Goal: Task Accomplishment & Management: Use online tool/utility

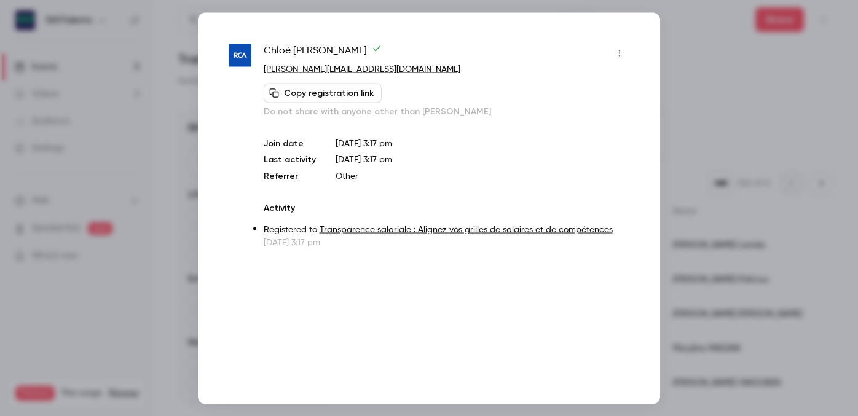
scroll to position [694, 0]
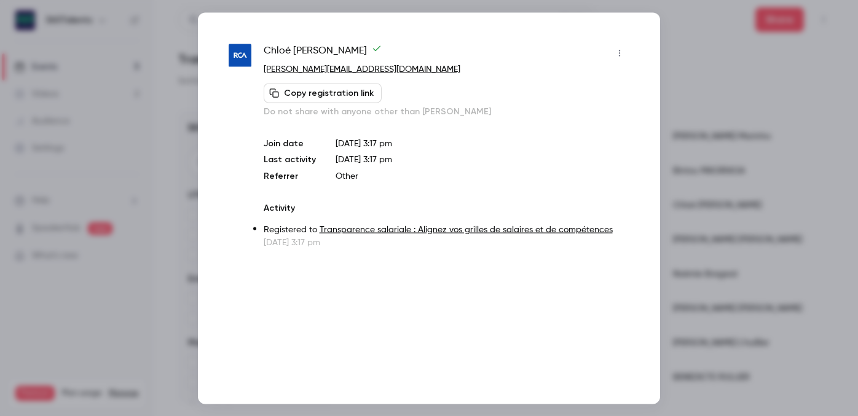
drag, startPoint x: 383, startPoint y: 49, endPoint x: 261, endPoint y: 46, distance: 122.3
click at [261, 46] on div "[PERSON_NAME] [PERSON_NAME][EMAIL_ADDRESS][DOMAIN_NAME] Copy registration link …" at bounding box center [429, 145] width 401 height 205
drag, startPoint x: 352, startPoint y: 69, endPoint x: 260, endPoint y: 68, distance: 92.2
click at [260, 68] on div "[PERSON_NAME] [PERSON_NAME][EMAIL_ADDRESS][DOMAIN_NAME] Copy registration link …" at bounding box center [429, 145] width 401 height 205
copy link "[PERSON_NAME][EMAIL_ADDRESS][DOMAIN_NAME]"
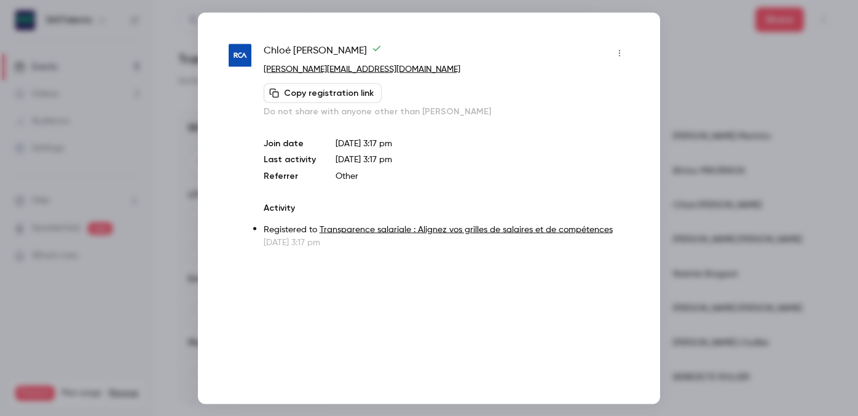
click at [670, 113] on div at bounding box center [429, 208] width 858 height 416
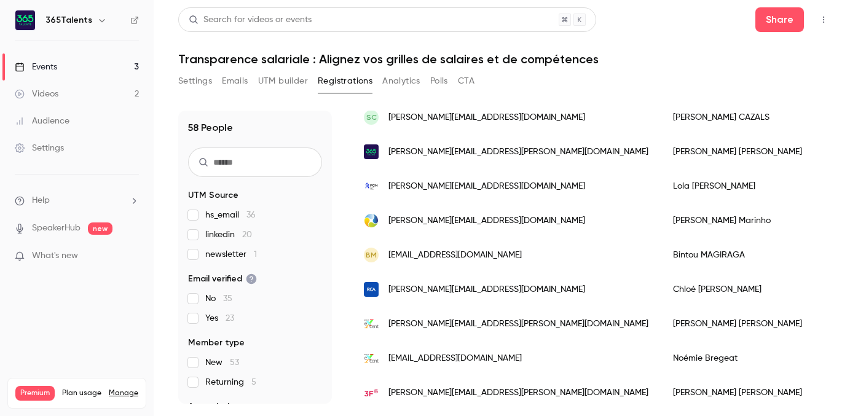
scroll to position [606, 0]
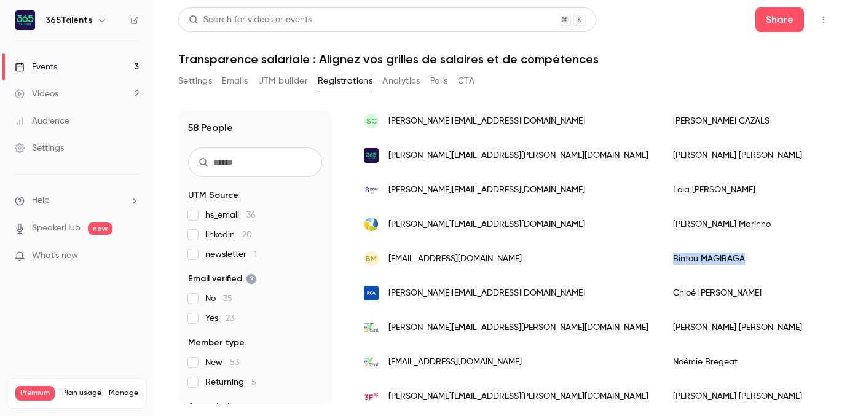
drag, startPoint x: 659, startPoint y: 255, endPoint x: 583, endPoint y: 256, distance: 75.6
click at [661, 256] on div "[PERSON_NAME] MAGIRAGA" at bounding box center [748, 259] width 175 height 34
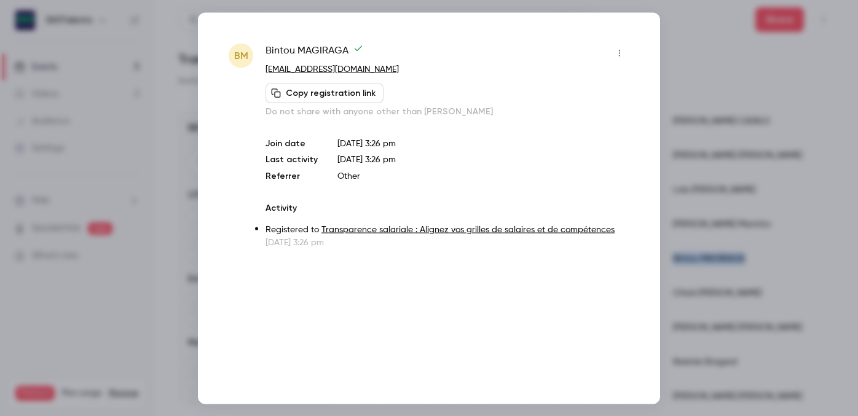
copy div "[PERSON_NAME] MAGIRAGA"
click at [690, 194] on div at bounding box center [429, 208] width 858 height 416
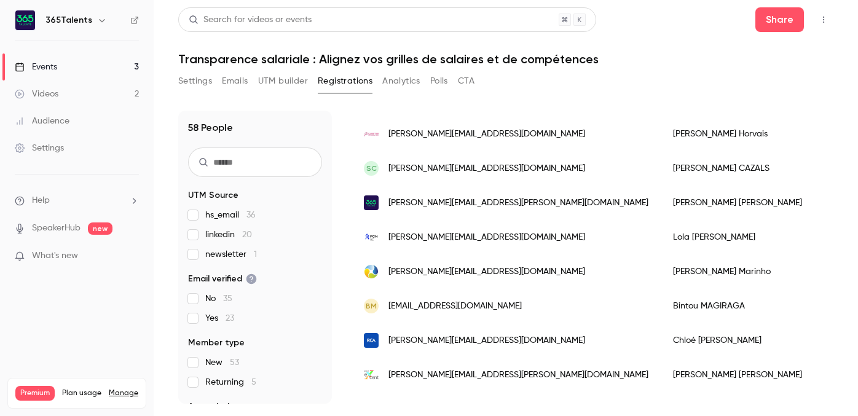
scroll to position [556, 0]
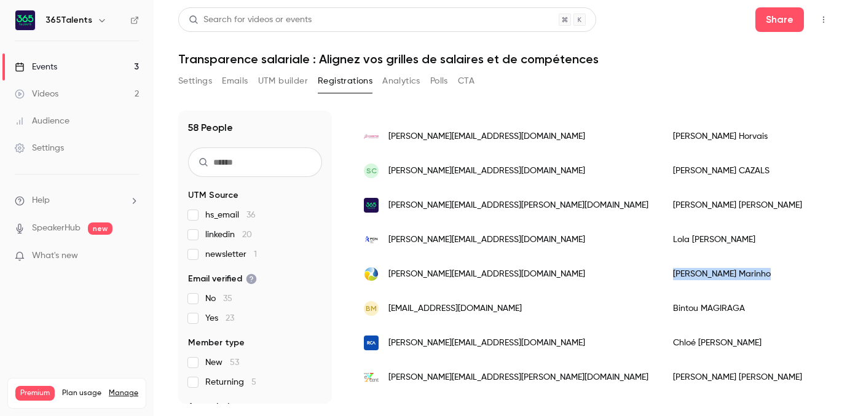
drag, startPoint x: 645, startPoint y: 277, endPoint x: 584, endPoint y: 276, distance: 60.8
click at [661, 276] on div "[PERSON_NAME]" at bounding box center [748, 274] width 175 height 34
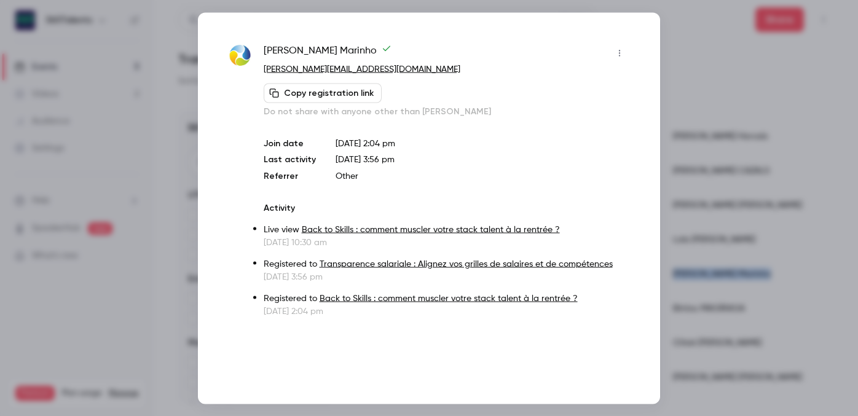
copy div "[PERSON_NAME]"
click at [691, 169] on div at bounding box center [429, 208] width 858 height 416
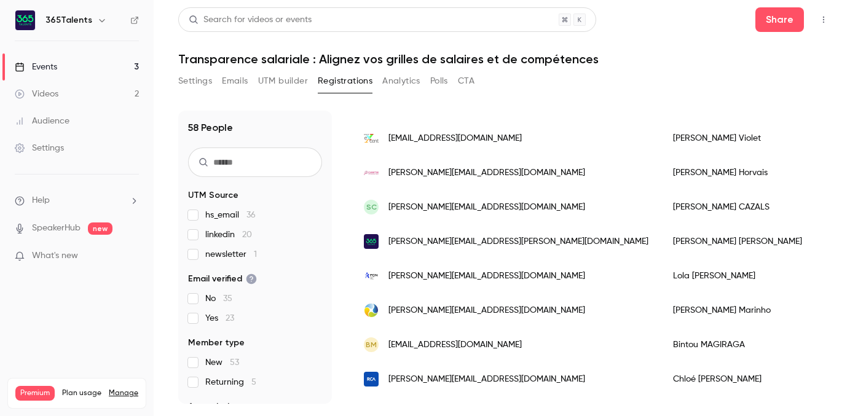
scroll to position [517, 0]
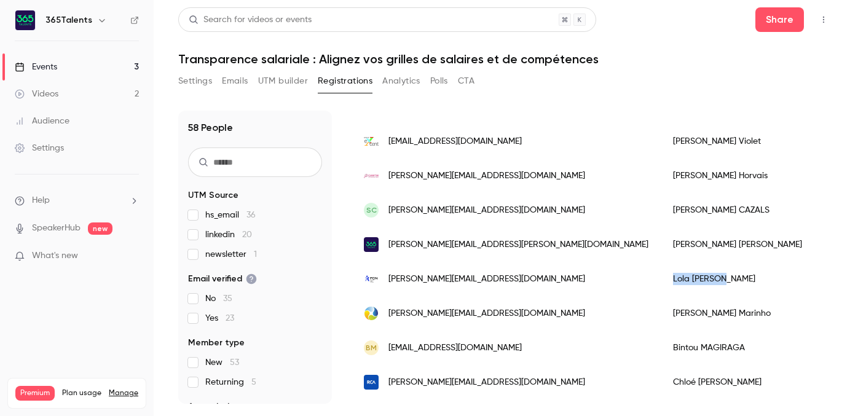
drag, startPoint x: 642, startPoint y: 280, endPoint x: 572, endPoint y: 278, distance: 70.1
click at [661, 278] on div "[PERSON_NAME]" at bounding box center [748, 279] width 175 height 34
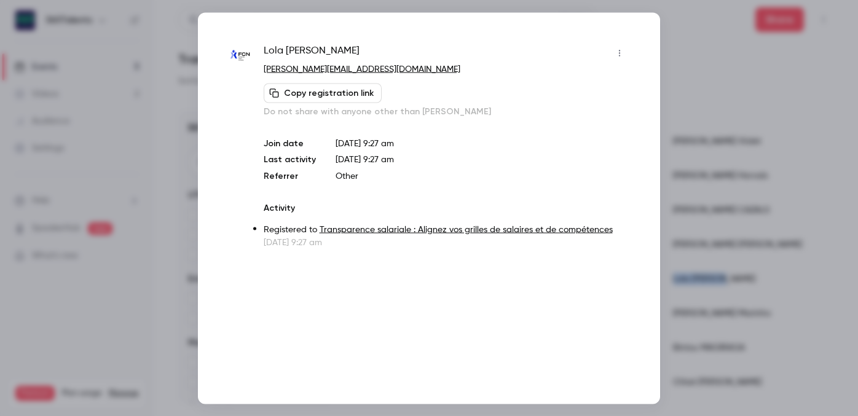
copy div "[PERSON_NAME]"
drag, startPoint x: 323, startPoint y: 49, endPoint x: 259, endPoint y: 47, distance: 63.3
click at [259, 47] on div "[PERSON_NAME] [PERSON_NAME][EMAIL_ADDRESS][DOMAIN_NAME] Copy registration link …" at bounding box center [429, 145] width 401 height 205
copy span "[PERSON_NAME]"
click at [713, 110] on div at bounding box center [429, 208] width 858 height 416
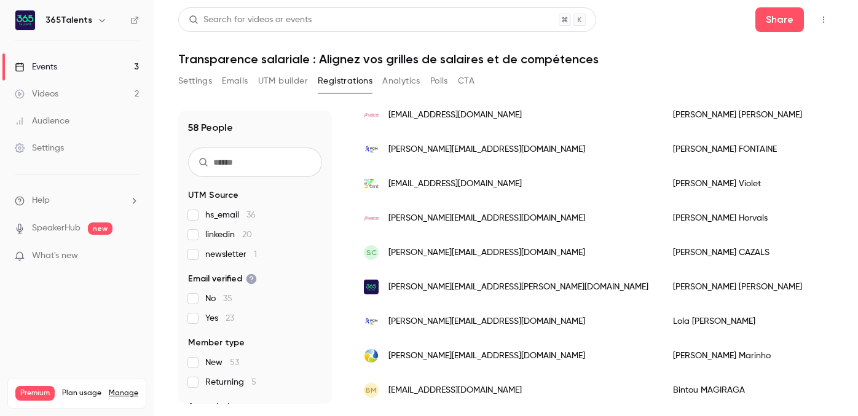
scroll to position [469, 0]
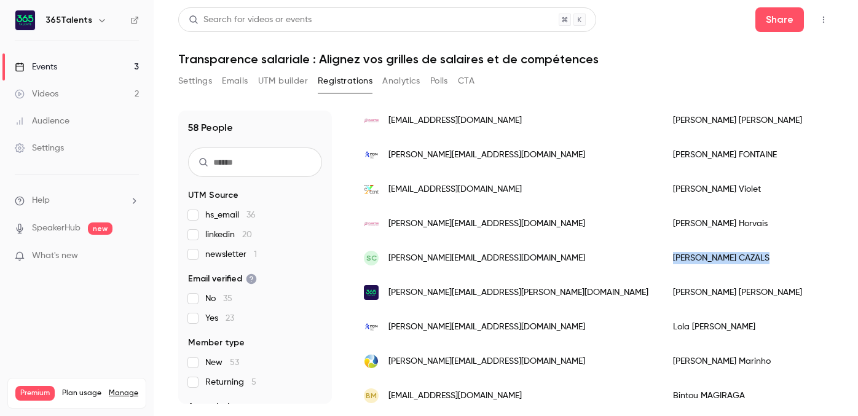
drag, startPoint x: 650, startPoint y: 258, endPoint x: 583, endPoint y: 261, distance: 66.4
click at [661, 261] on div "[PERSON_NAME]" at bounding box center [748, 258] width 175 height 34
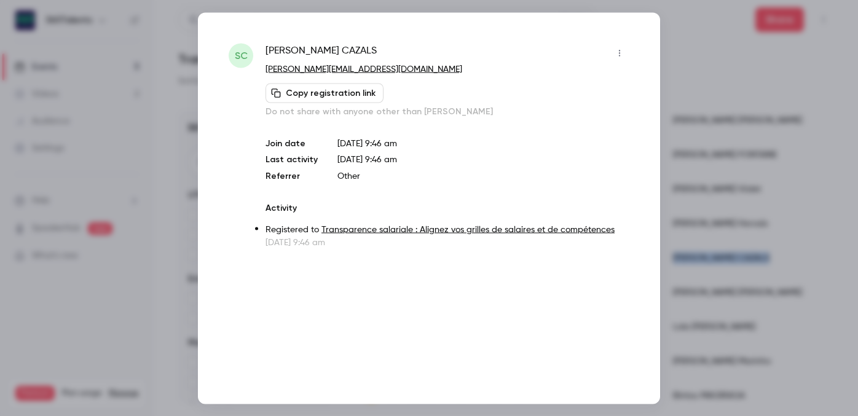
copy div "[PERSON_NAME]"
click at [699, 93] on div at bounding box center [429, 208] width 858 height 416
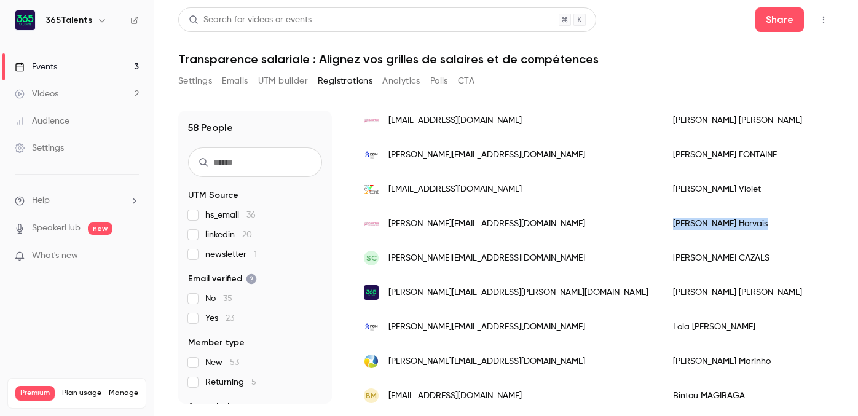
drag, startPoint x: 653, startPoint y: 223, endPoint x: 576, endPoint y: 225, distance: 76.8
click at [661, 225] on div "[PERSON_NAME]" at bounding box center [748, 223] width 175 height 34
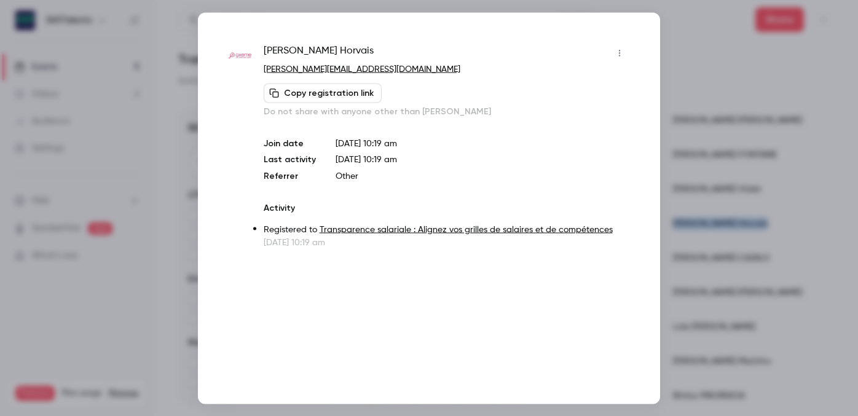
copy div "[PERSON_NAME]"
click at [721, 141] on div at bounding box center [429, 208] width 858 height 416
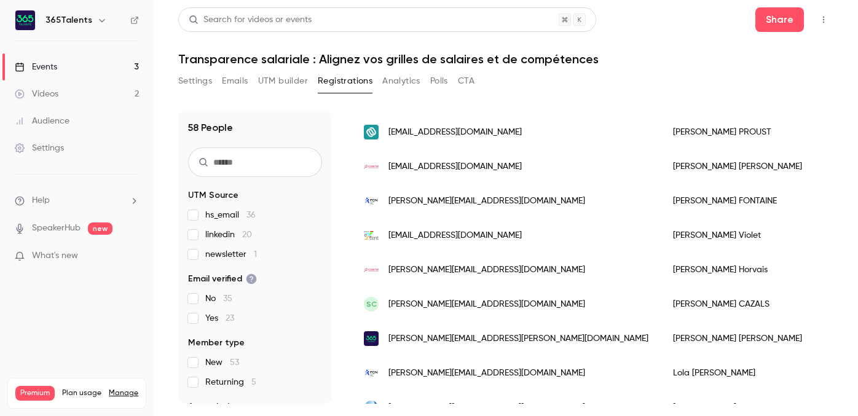
scroll to position [417, 0]
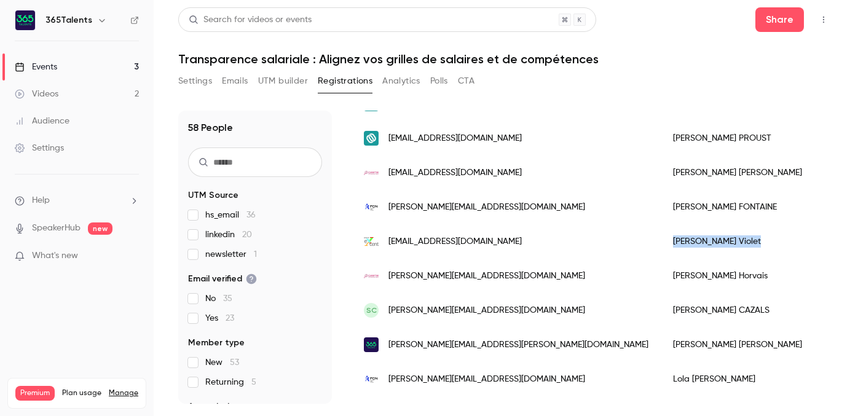
drag, startPoint x: 645, startPoint y: 240, endPoint x: 575, endPoint y: 235, distance: 70.3
click at [661, 235] on div "[PERSON_NAME] [PERSON_NAME]" at bounding box center [748, 241] width 175 height 34
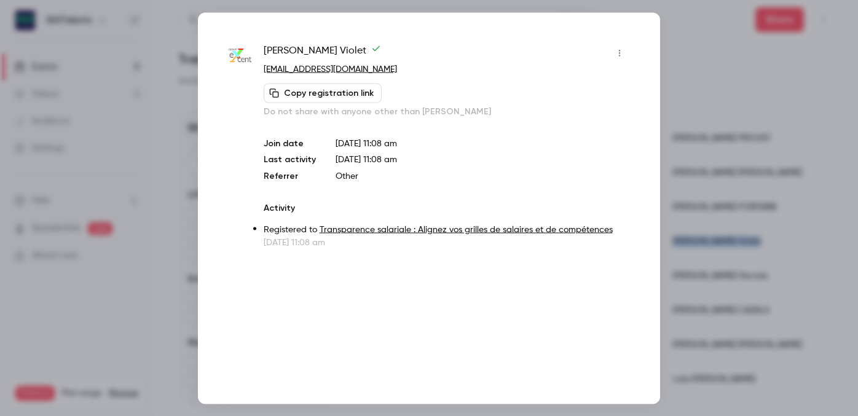
copy div "[PERSON_NAME] [PERSON_NAME]"
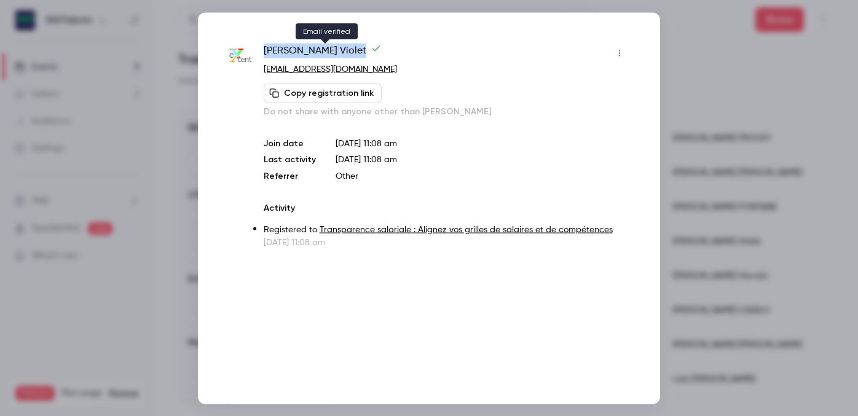
drag, startPoint x: 323, startPoint y: 40, endPoint x: 331, endPoint y: 49, distance: 12.2
click at [331, 49] on div "[PERSON_NAME] [PERSON_NAME] [PERSON_NAME][EMAIL_ADDRESS][PERSON_NAME][DOMAIN_NA…" at bounding box center [429, 207] width 462 height 391
copy span "[PERSON_NAME] [PERSON_NAME]"
click at [685, 81] on div at bounding box center [429, 208] width 858 height 416
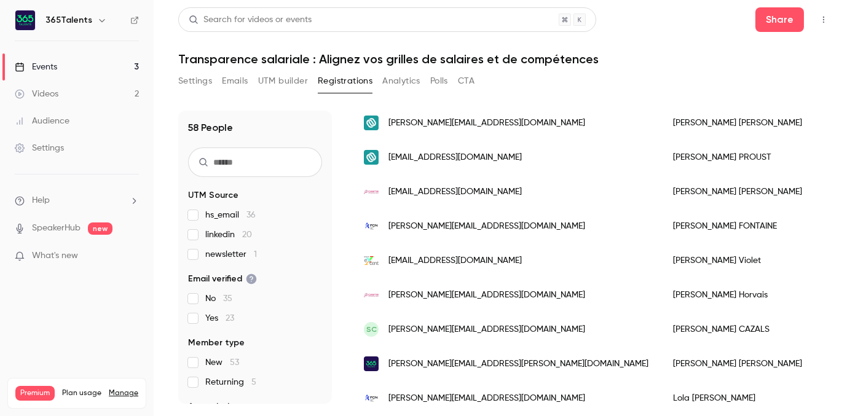
scroll to position [392, 0]
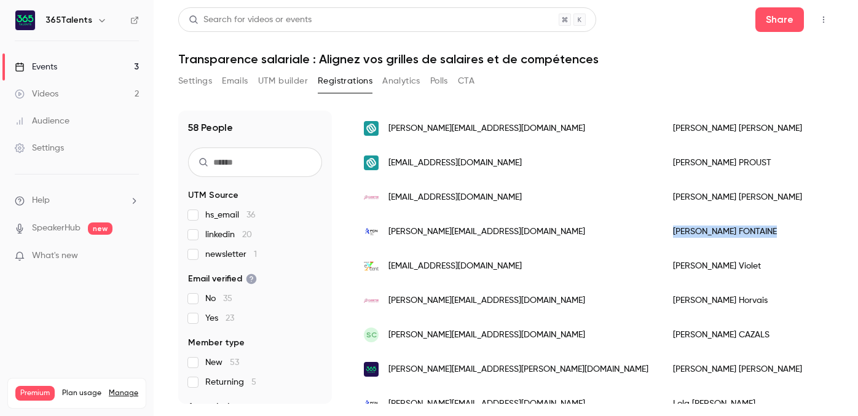
drag, startPoint x: 584, startPoint y: 230, endPoint x: 662, endPoint y: 234, distance: 78.7
click at [662, 234] on div "[PERSON_NAME]" at bounding box center [748, 231] width 175 height 34
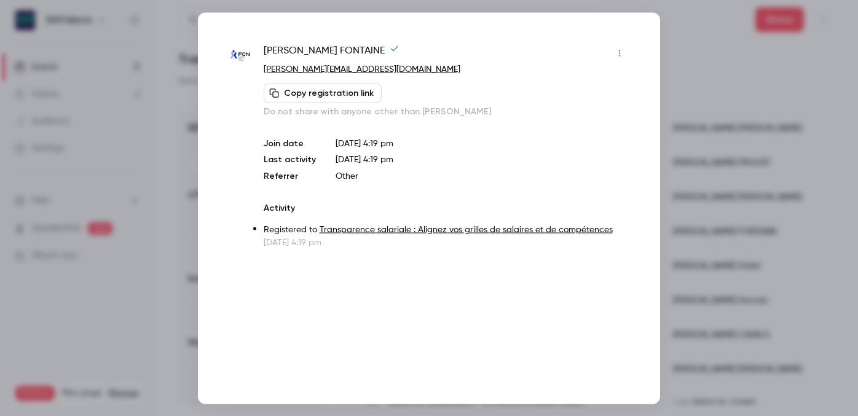
click at [677, 158] on div at bounding box center [429, 208] width 858 height 416
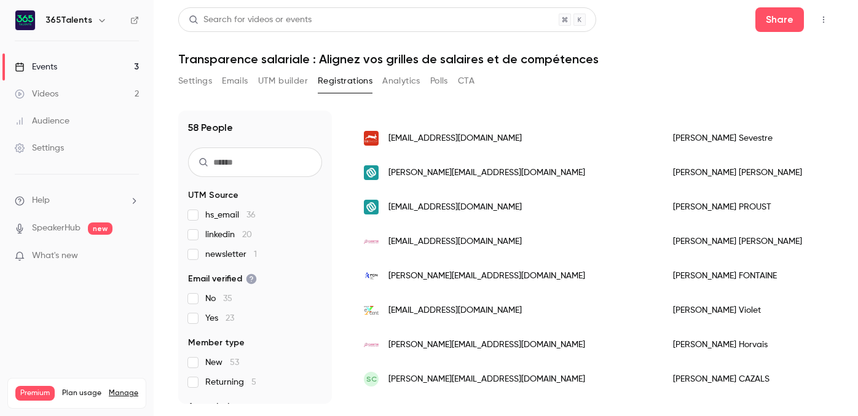
scroll to position [344, 0]
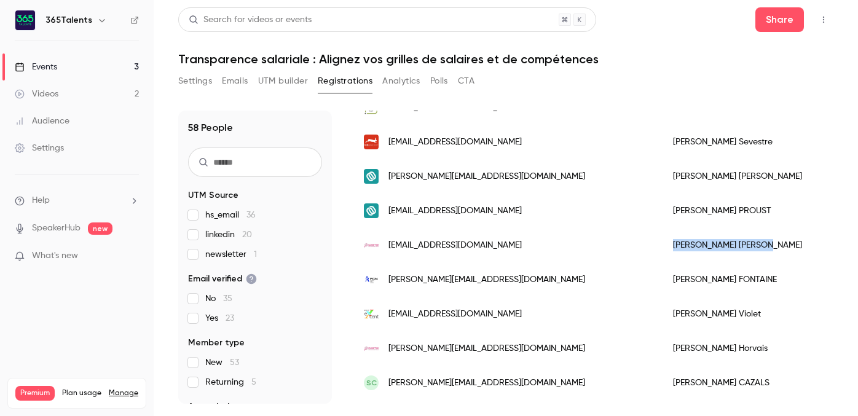
drag, startPoint x: 634, startPoint y: 245, endPoint x: 573, endPoint y: 245, distance: 60.8
click at [661, 245] on div "[PERSON_NAME]" at bounding box center [748, 245] width 175 height 34
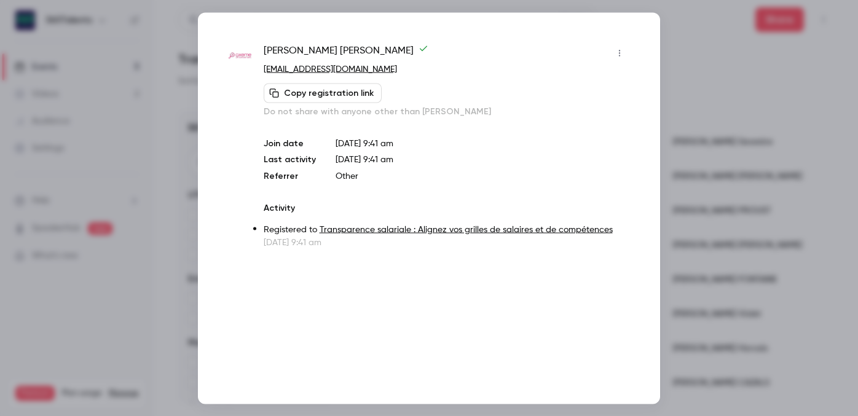
click at [683, 165] on div at bounding box center [429, 208] width 858 height 416
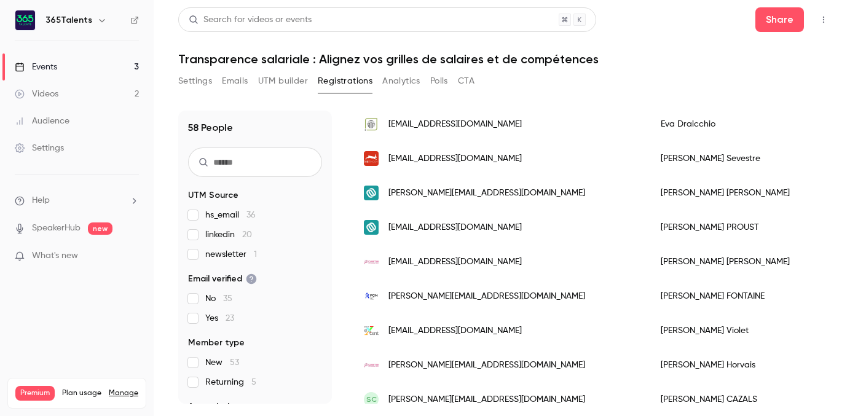
scroll to position [0, 0]
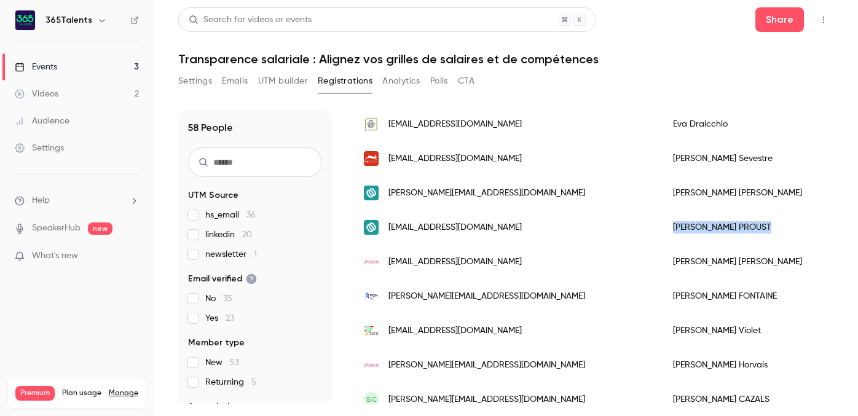
drag, startPoint x: 650, startPoint y: 226, endPoint x: 579, endPoint y: 225, distance: 71.3
click at [661, 225] on div "[PERSON_NAME]" at bounding box center [748, 227] width 175 height 34
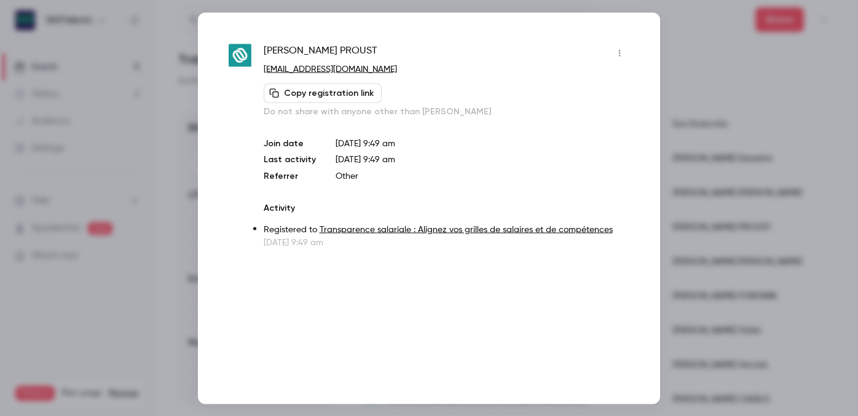
click at [703, 141] on div at bounding box center [429, 208] width 858 height 416
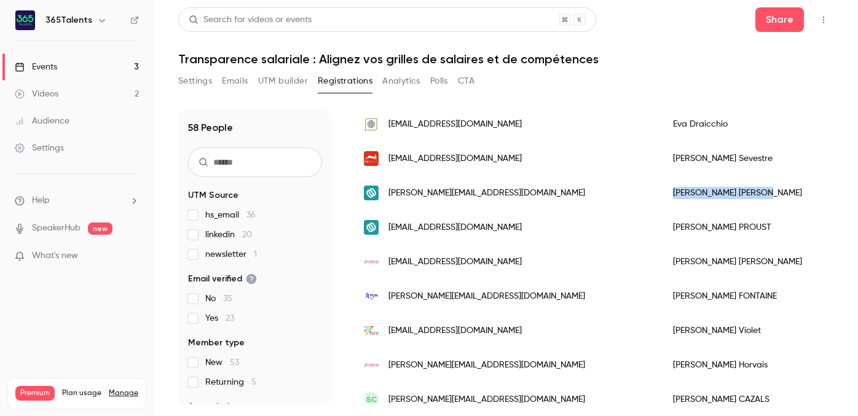
drag, startPoint x: 649, startPoint y: 192, endPoint x: 583, endPoint y: 191, distance: 66.4
click at [661, 191] on div "[PERSON_NAME]" at bounding box center [748, 193] width 175 height 34
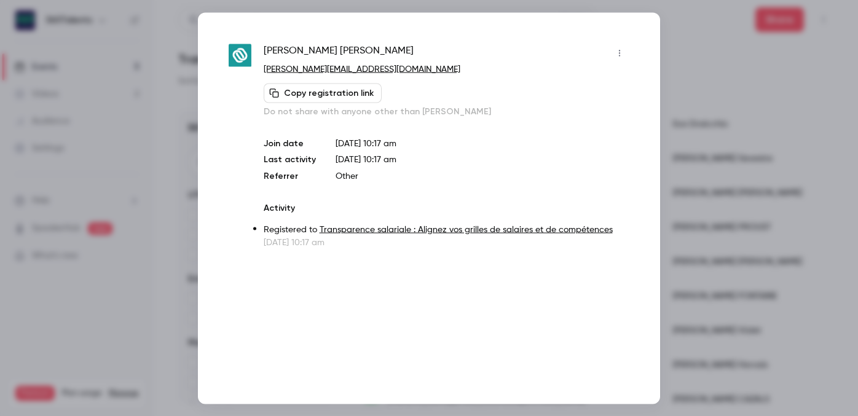
click at [684, 159] on div at bounding box center [429, 208] width 858 height 416
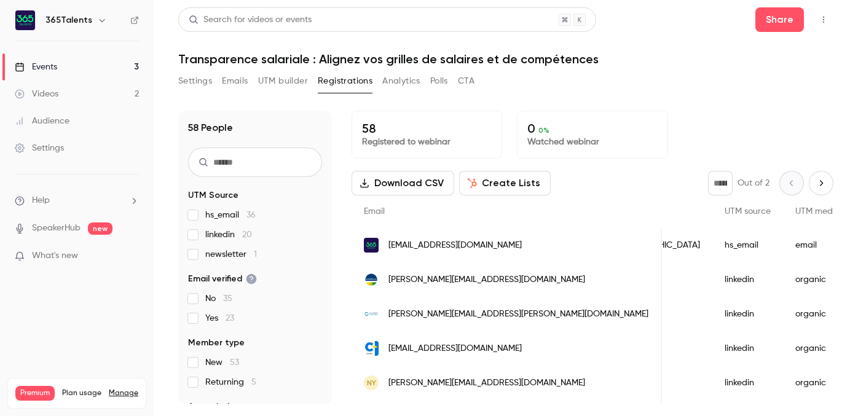
click at [187, 82] on button "Settings" at bounding box center [195, 81] width 34 height 20
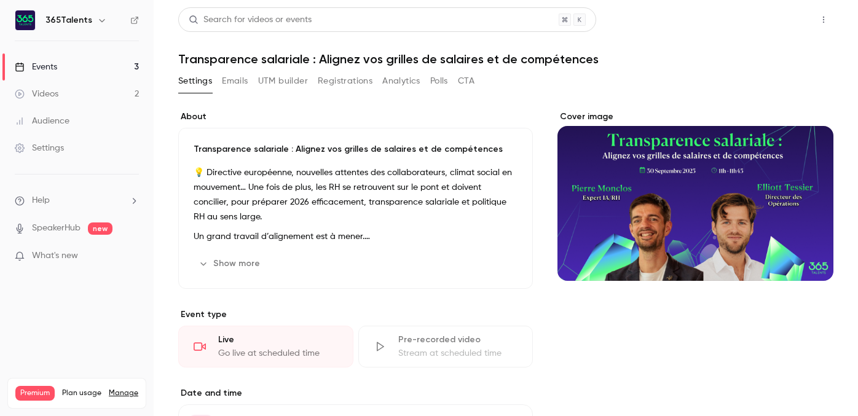
click at [774, 20] on button "Share" at bounding box center [779, 19] width 49 height 25
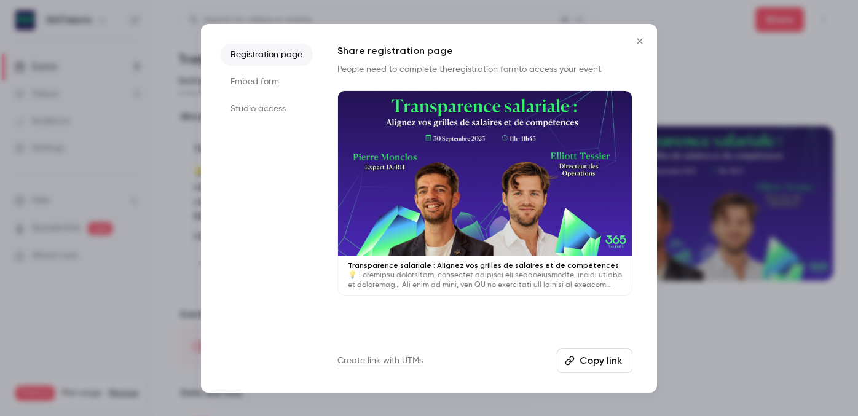
click at [742, 46] on div at bounding box center [429, 208] width 858 height 416
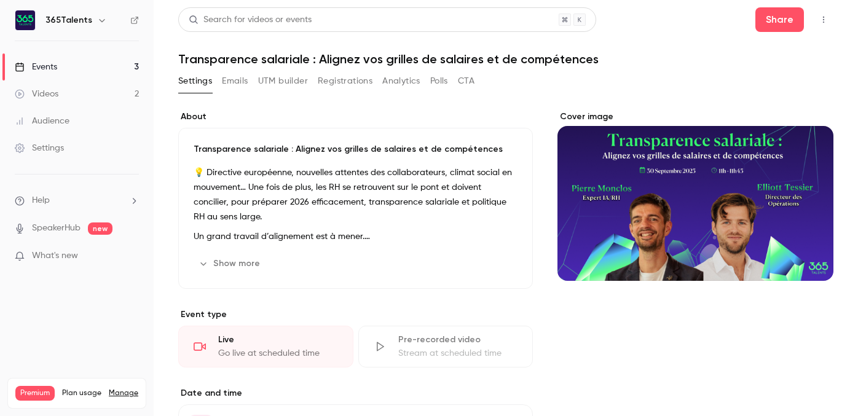
click at [286, 88] on button "UTM builder" at bounding box center [283, 81] width 50 height 20
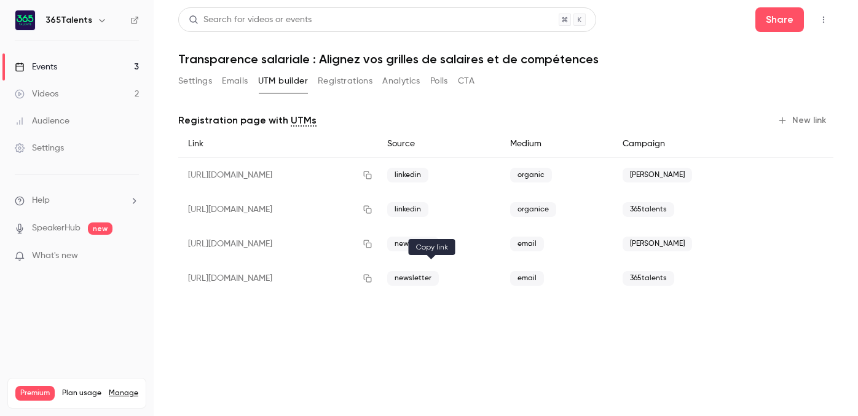
click at [372, 281] on icon "button" at bounding box center [368, 278] width 10 height 9
click at [372, 277] on icon "button" at bounding box center [368, 278] width 10 height 9
click at [372, 278] on icon "button" at bounding box center [368, 279] width 8 height 8
click at [372, 211] on icon "button" at bounding box center [368, 209] width 10 height 9
